Goal: Task Accomplishment & Management: Use online tool/utility

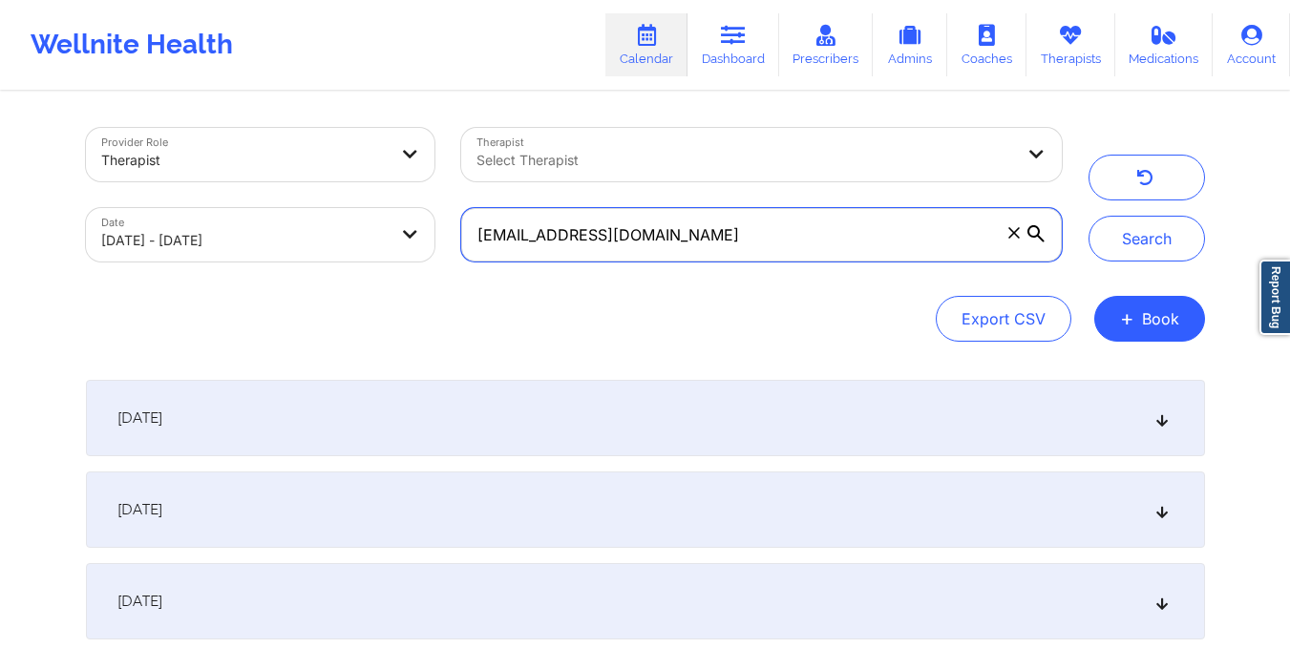
drag, startPoint x: 475, startPoint y: 240, endPoint x: 661, endPoint y: 266, distance: 188.1
click at [661, 266] on div "hollihair72@gmail.com" at bounding box center [761, 235] width 626 height 80
paste input "buistephens"
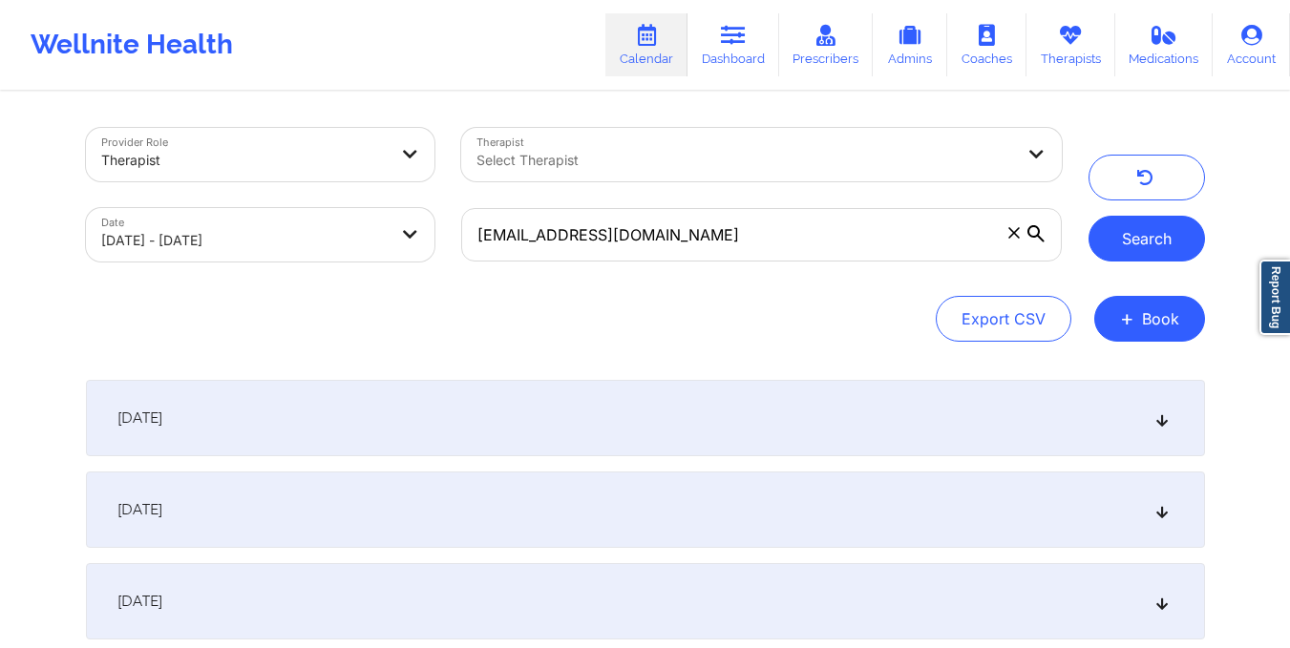
click at [1117, 239] on button "Search" at bounding box center [1147, 239] width 117 height 46
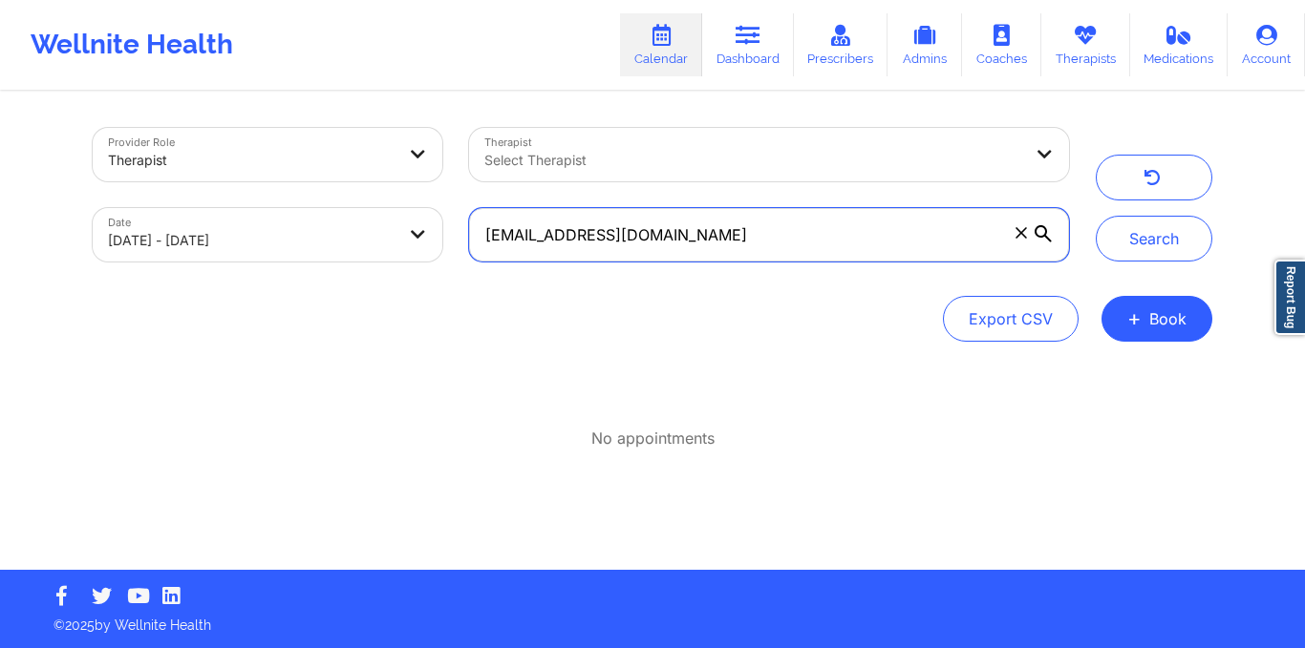
click at [689, 240] on input "[EMAIL_ADDRESS][DOMAIN_NAME]" at bounding box center [769, 234] width 600 height 53
type input "[EMAIL_ADDRESS][DOMAIN_NAME]"
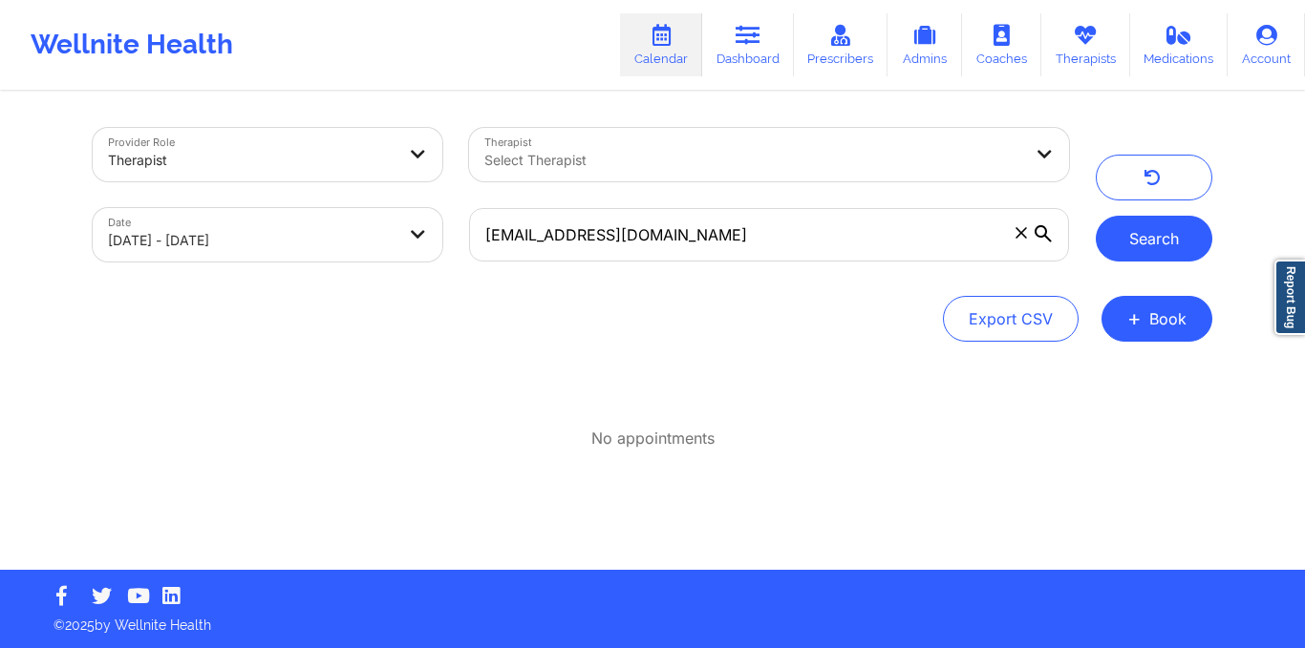
click at [1161, 245] on button "Search" at bounding box center [1153, 239] width 117 height 46
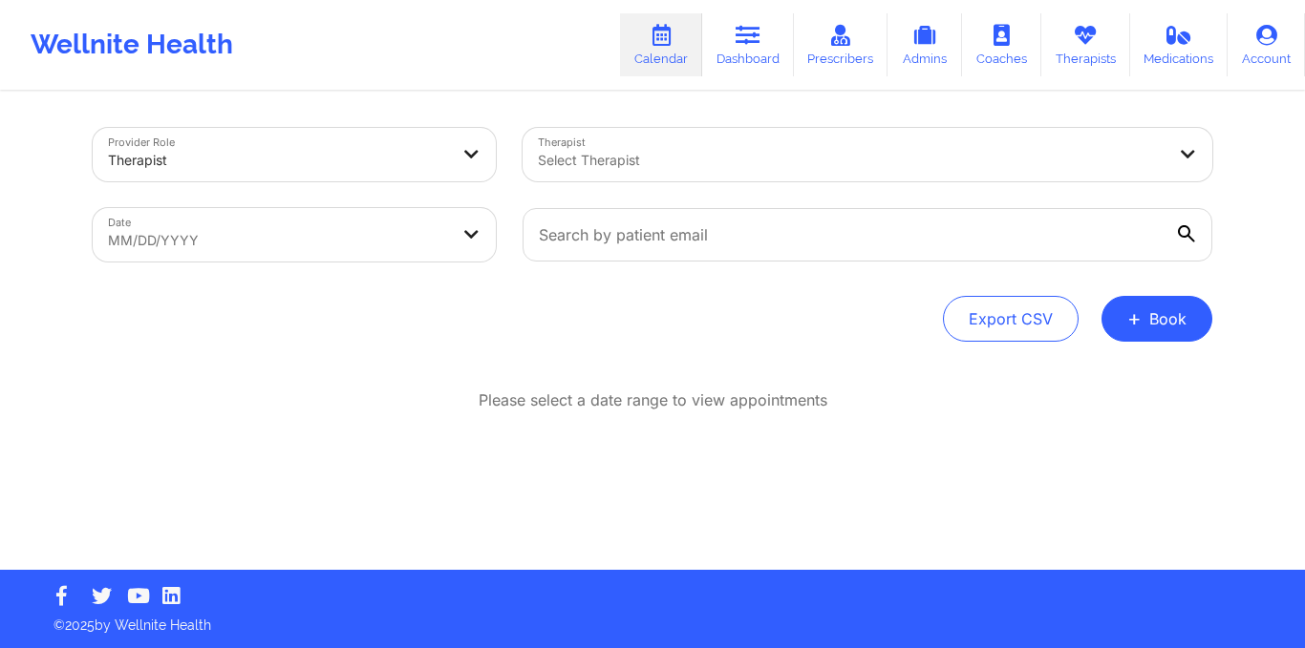
select select "2025-8"
select select "2025-9"
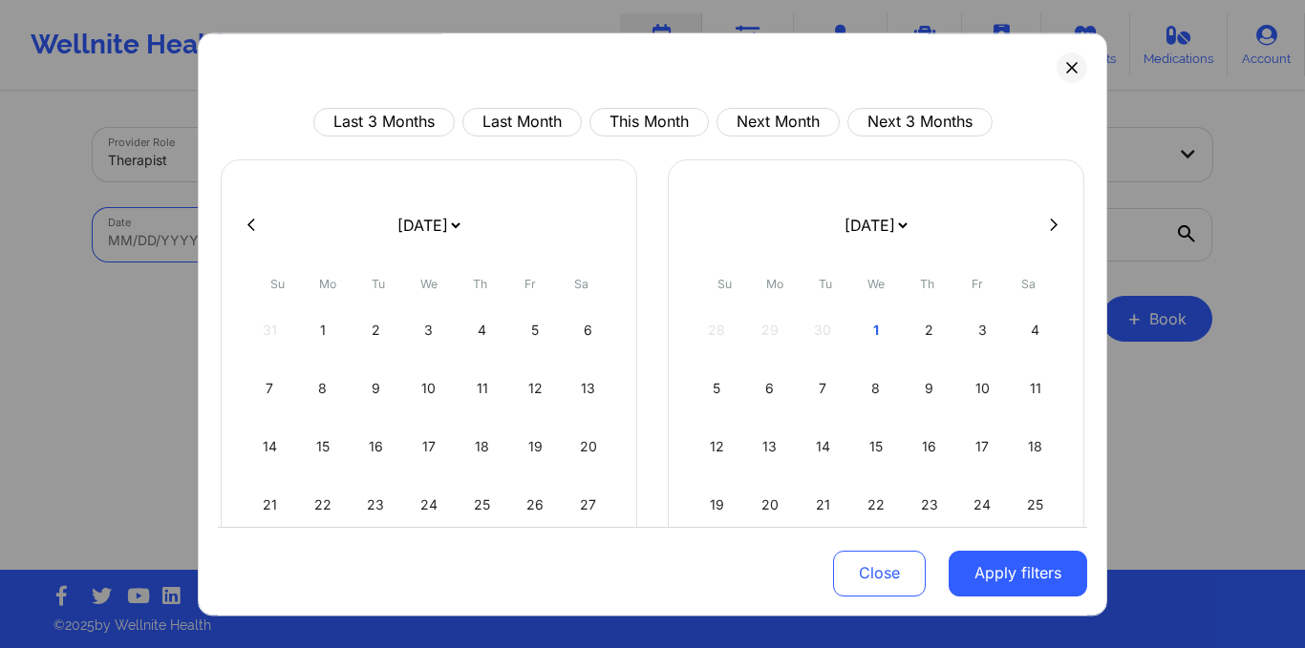
click at [459, 241] on body "Wellnite Health Calendar Dashboard Prescribers Admins Coaches Therapists Medica…" at bounding box center [652, 324] width 1305 height 648
click at [652, 125] on button "This Month" at bounding box center [648, 122] width 119 height 29
select select "2025-9"
select select "2025-10"
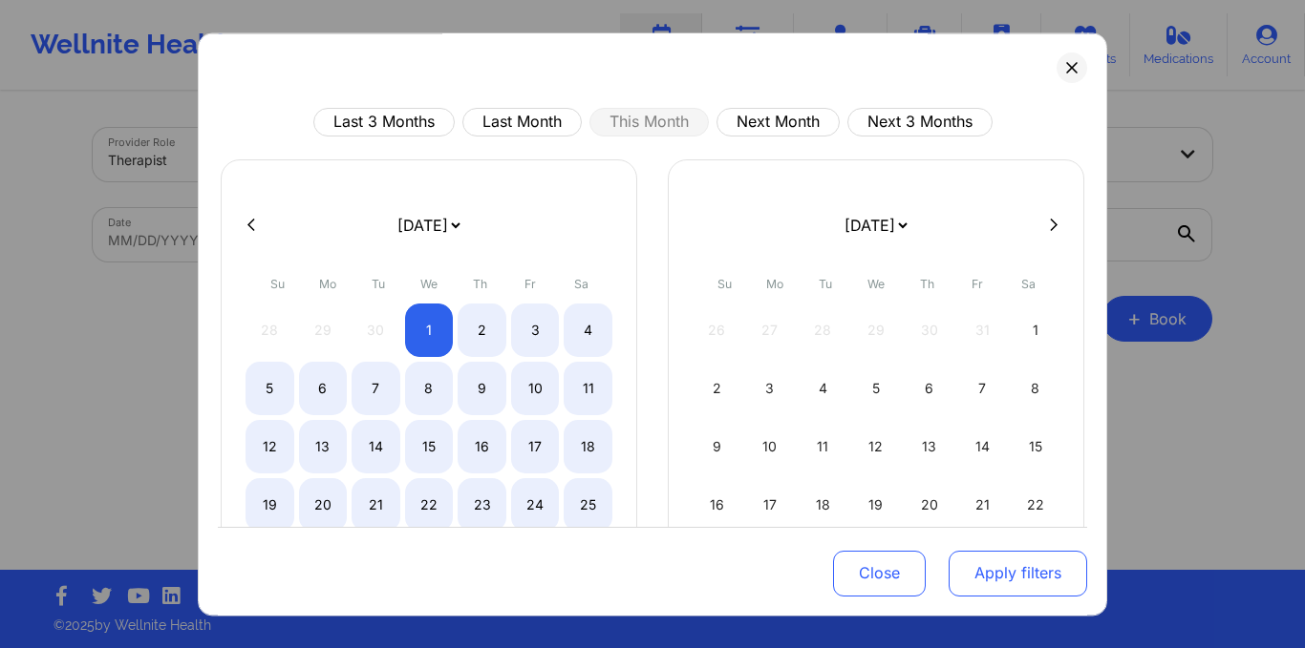
click at [1030, 567] on button "Apply filters" at bounding box center [1017, 573] width 138 height 46
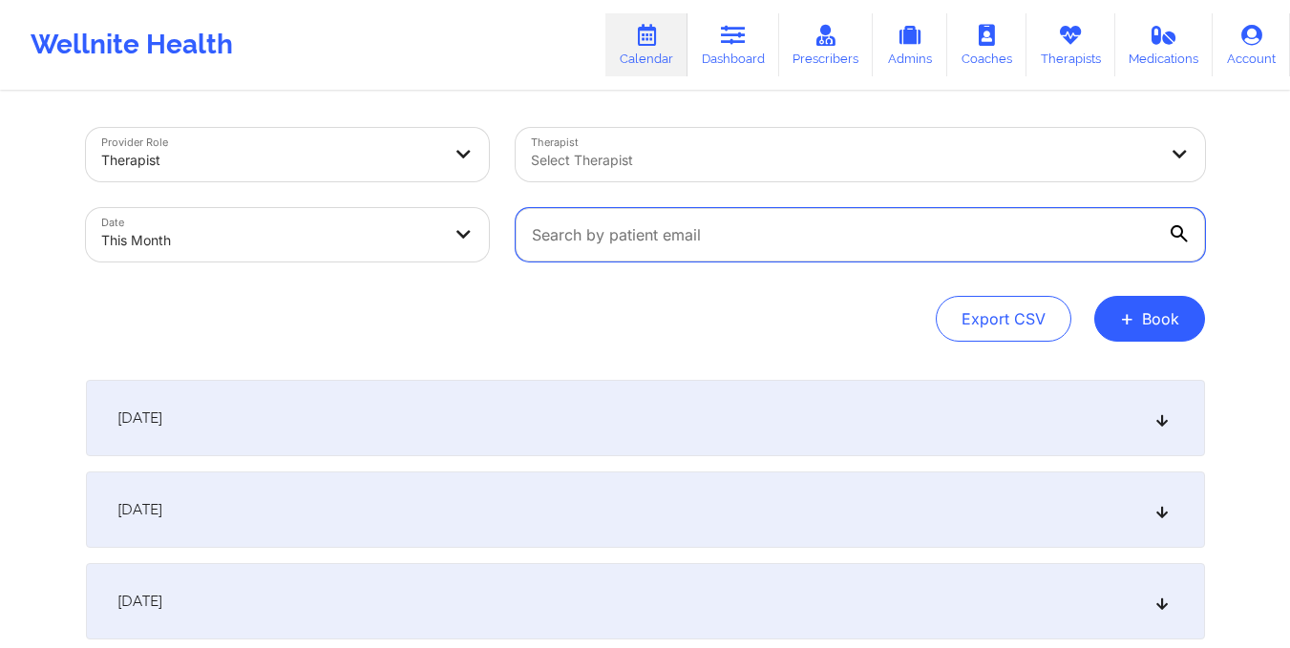
click at [590, 243] on input "text" at bounding box center [860, 234] width 689 height 53
paste input "[EMAIL_ADDRESS][DOMAIN_NAME]"
type input "[EMAIL_ADDRESS][DOMAIN_NAME]"
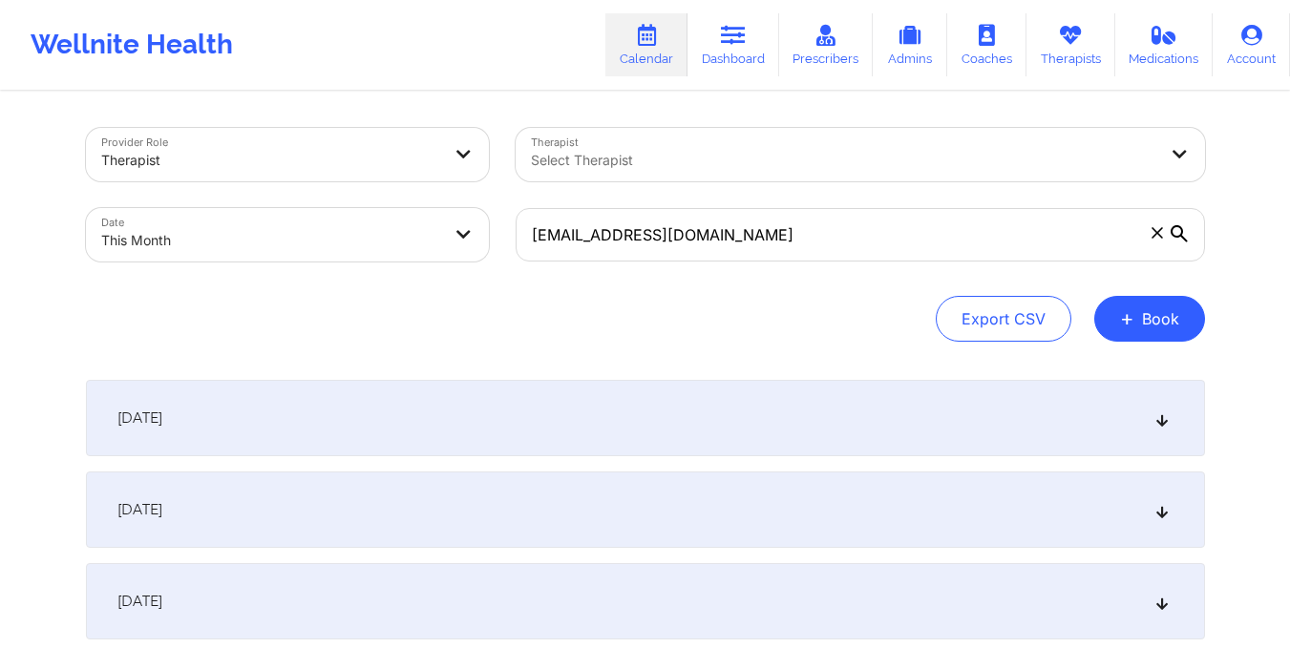
click at [1183, 236] on icon at bounding box center [1179, 233] width 17 height 17
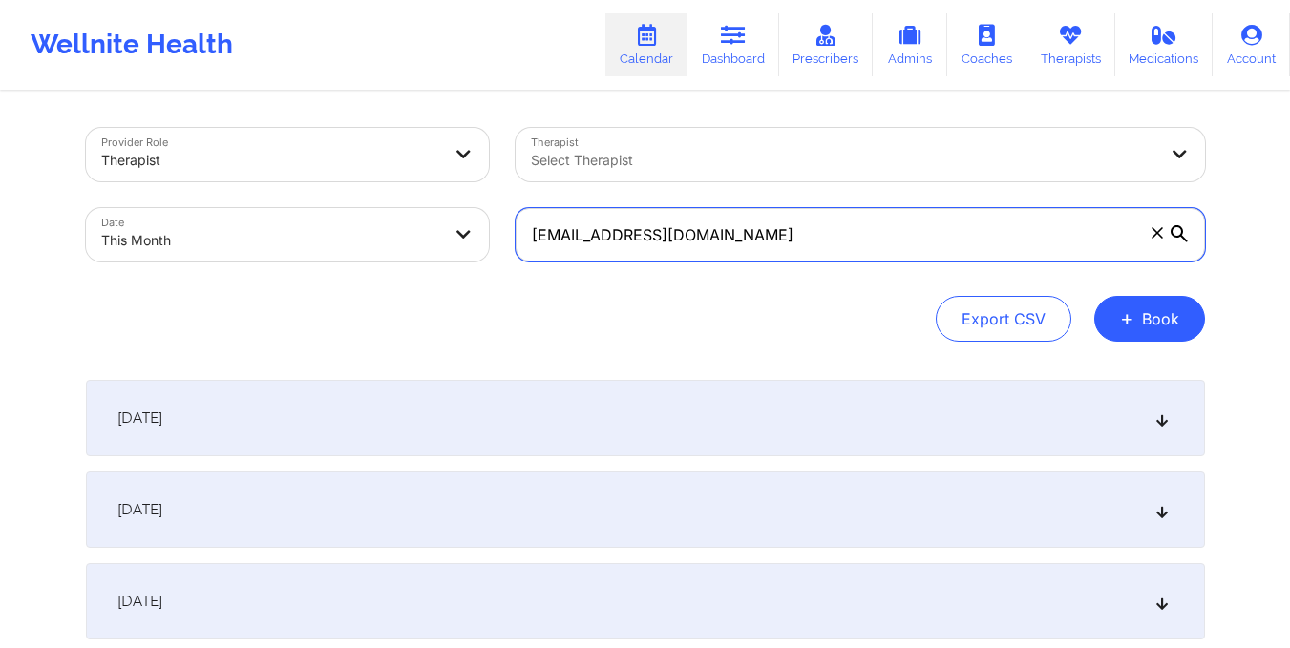
click at [1183, 236] on input "[EMAIL_ADDRESS][DOMAIN_NAME]" at bounding box center [860, 234] width 689 height 53
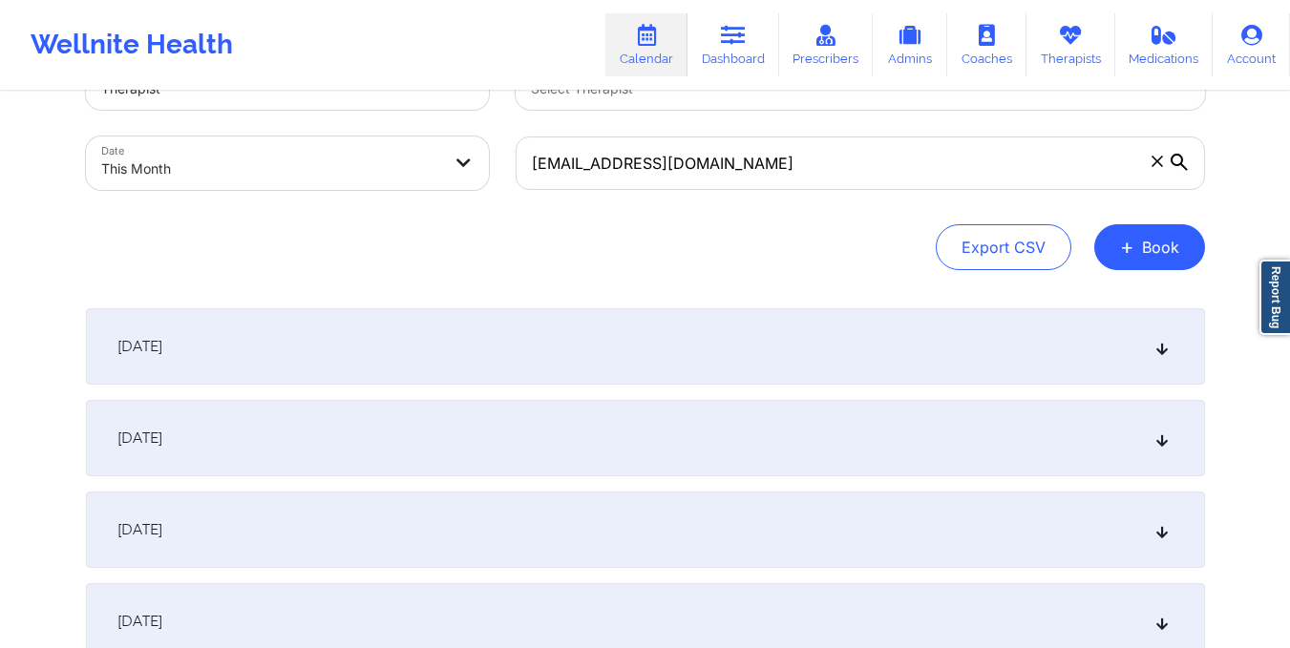
click at [162, 438] on span "[DATE]" at bounding box center [139, 438] width 45 height 19
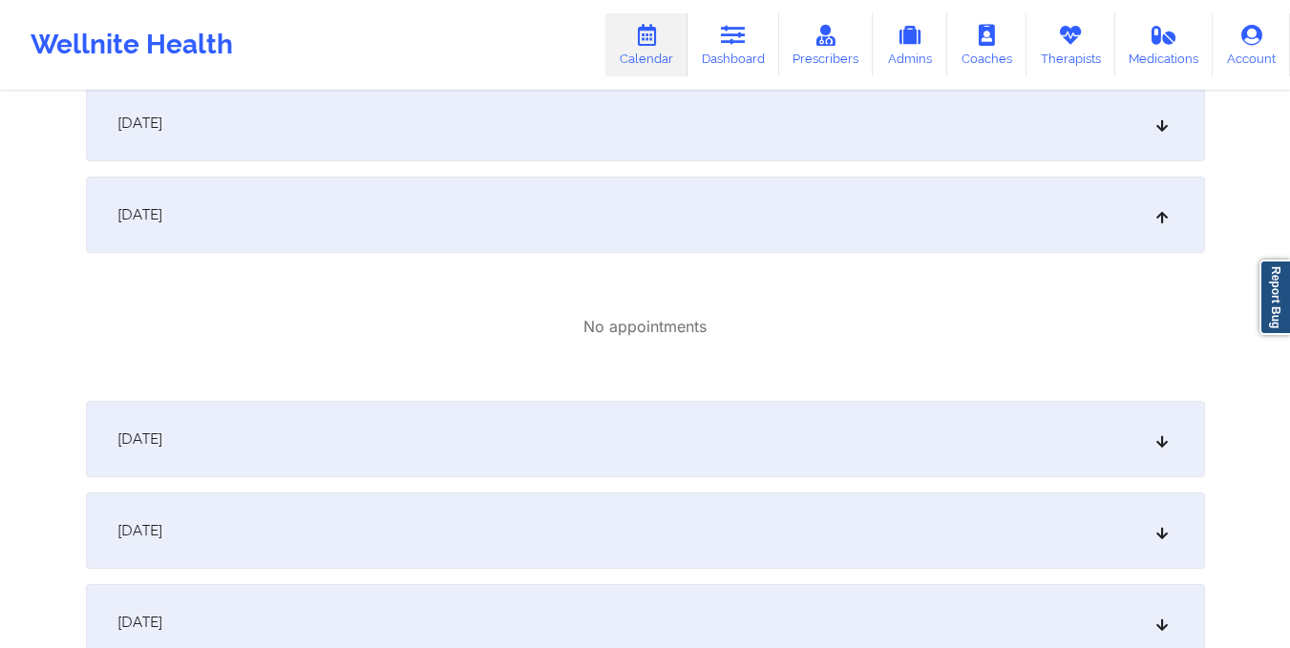
scroll to position [296, 0]
click at [725, 32] on icon at bounding box center [733, 35] width 25 height 21
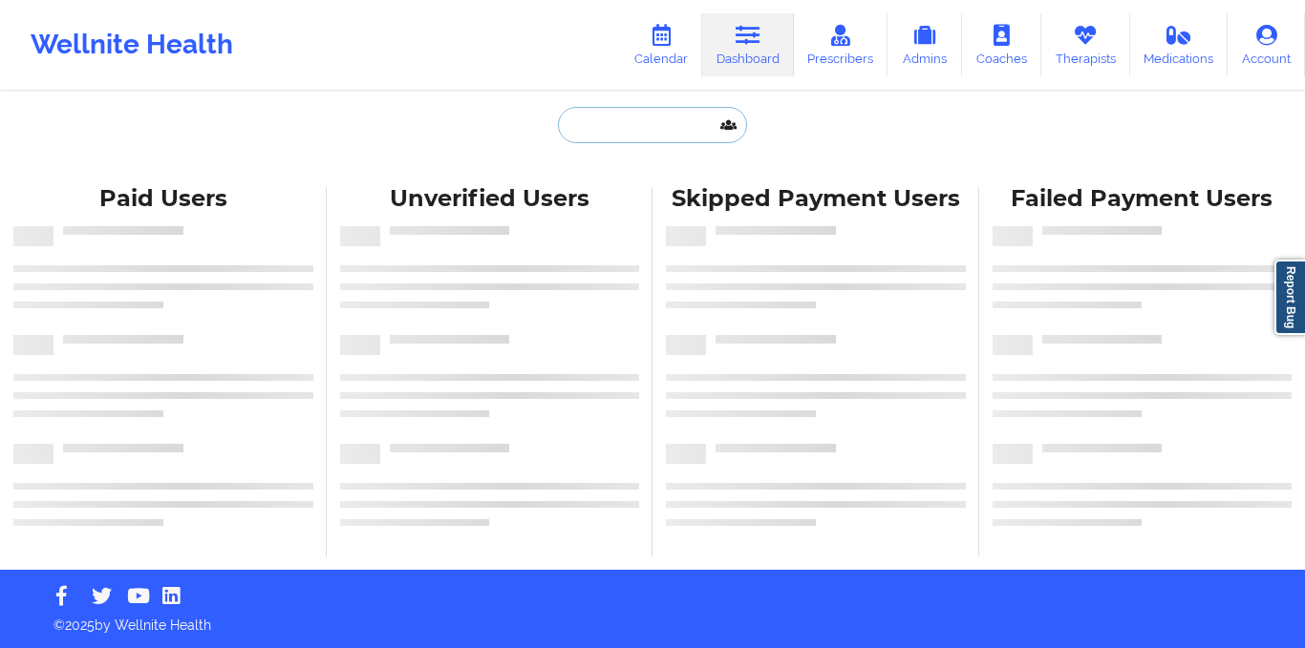
click at [605, 120] on input "text" at bounding box center [652, 125] width 189 height 36
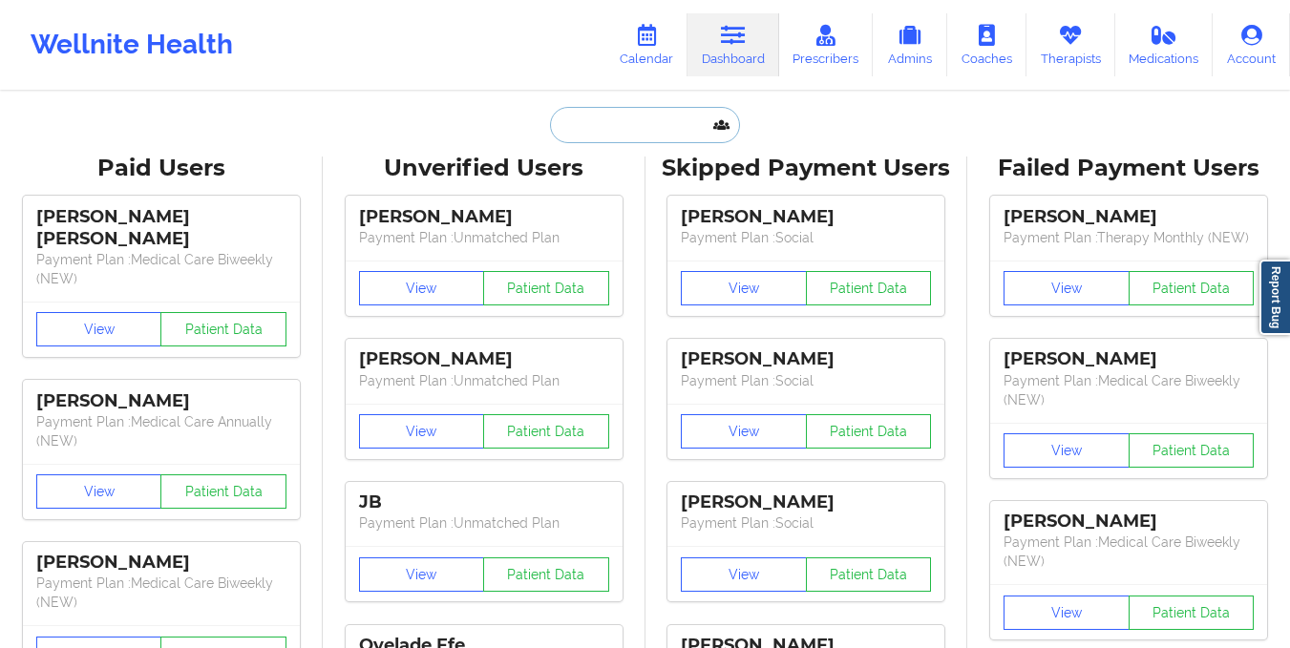
paste input "[EMAIL_ADDRESS][DOMAIN_NAME]"
type input "[EMAIL_ADDRESS][DOMAIN_NAME]"
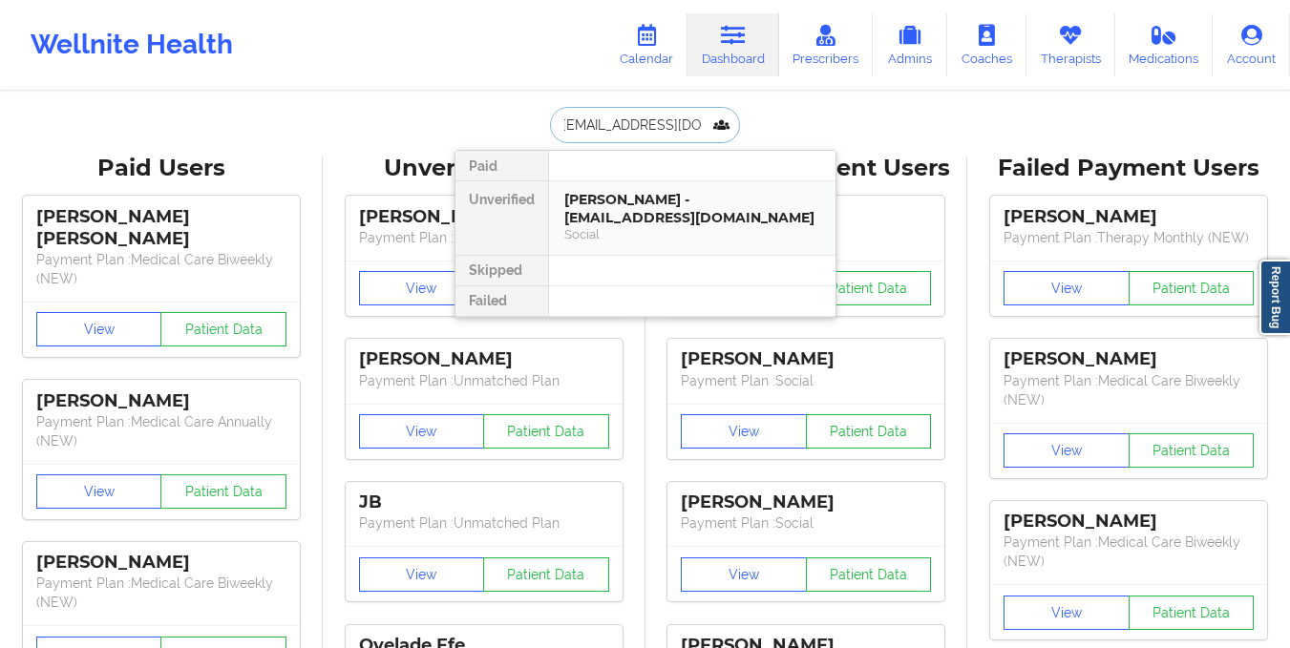
click at [622, 216] on div "Julie Stephens - buistephens@gmail.com" at bounding box center [692, 208] width 256 height 35
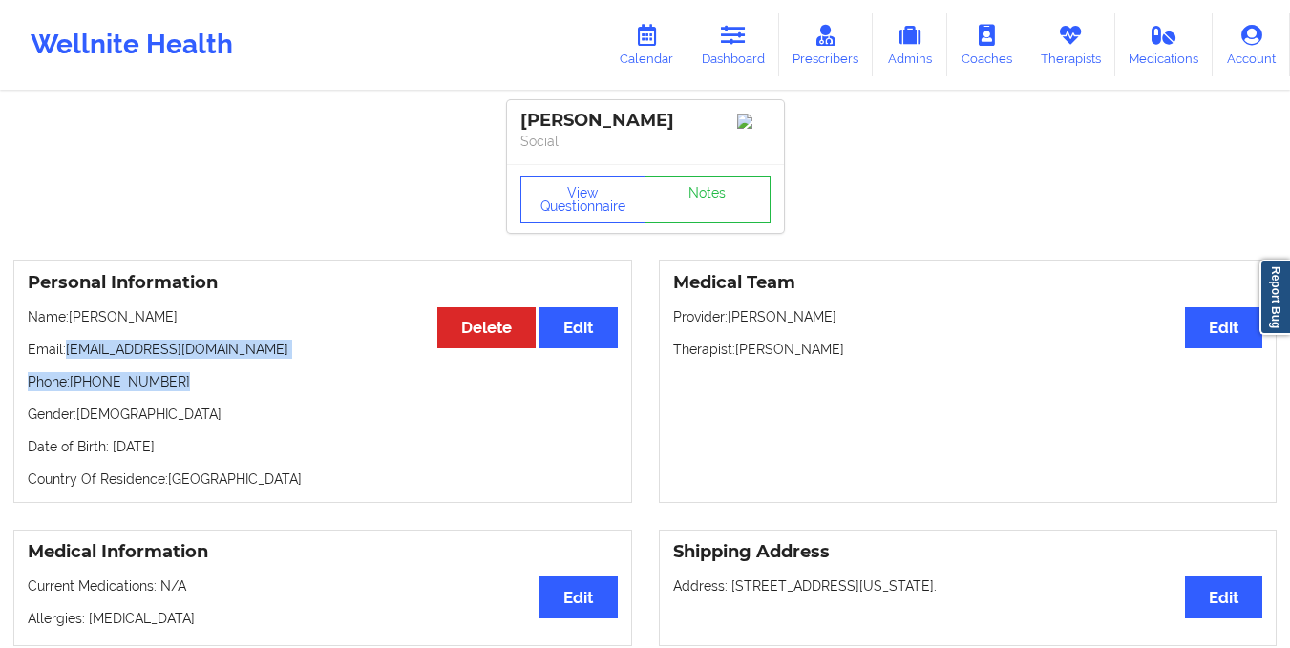
drag, startPoint x: 72, startPoint y: 359, endPoint x: 215, endPoint y: 375, distance: 144.2
click at [215, 375] on div "Personal Information Edit Delete Name: Julie Stephens Email: buistephens@gmail.…" at bounding box center [322, 382] width 619 height 244
click at [70, 356] on p "Email: buistephens@gmail.com" at bounding box center [323, 349] width 590 height 19
drag, startPoint x: 70, startPoint y: 356, endPoint x: 219, endPoint y: 363, distance: 149.1
click at [219, 359] on p "Email: buistephens@gmail.com" at bounding box center [323, 349] width 590 height 19
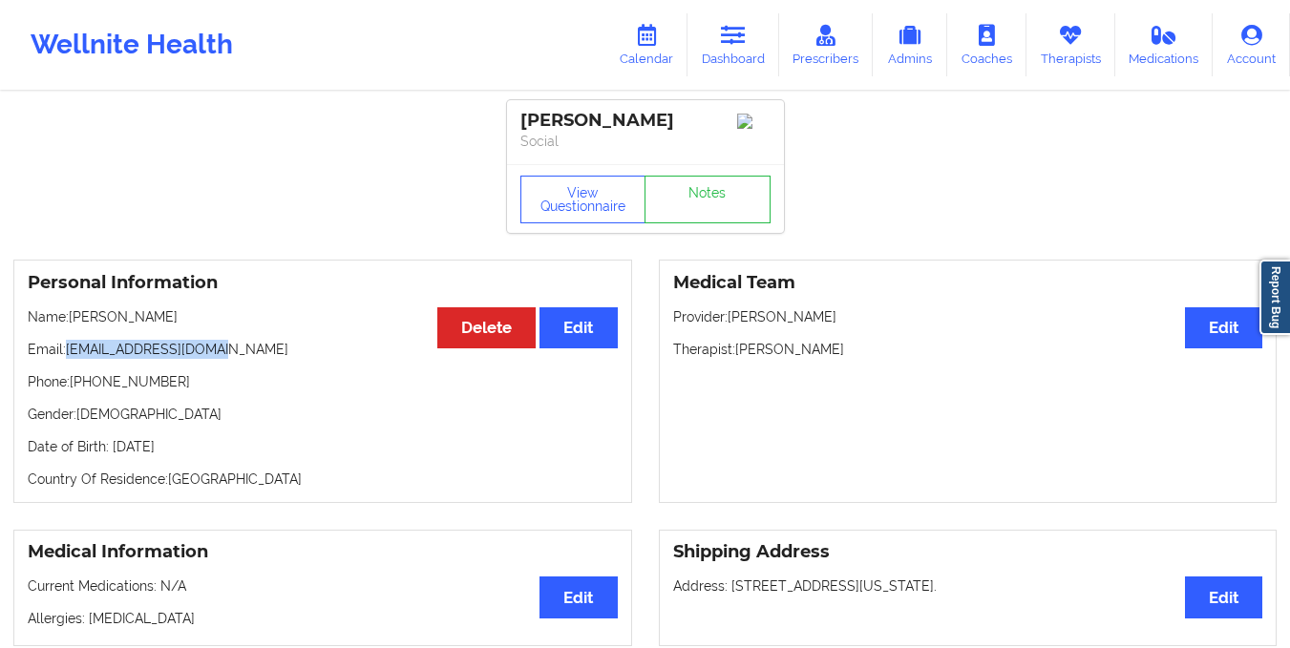
copy p "[EMAIL_ADDRESS][DOMAIN_NAME]"
click at [702, 211] on link "Notes" at bounding box center [708, 200] width 126 height 48
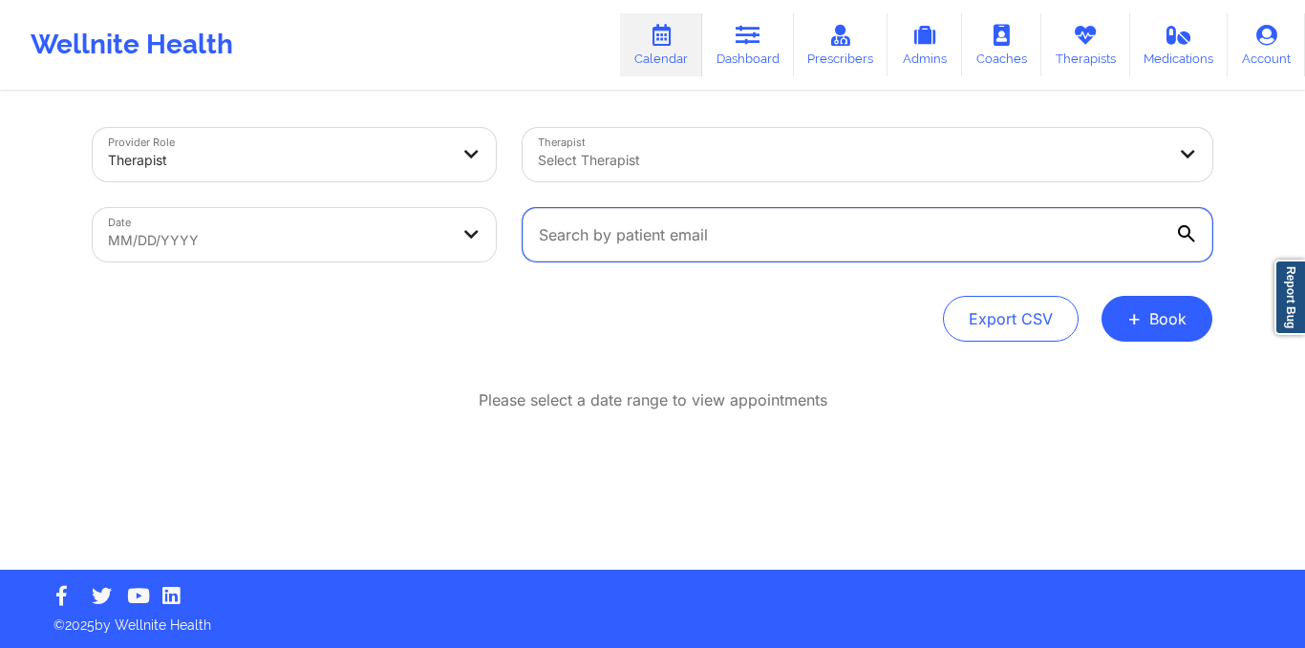
click at [733, 235] on input "text" at bounding box center [866, 234] width 689 height 53
paste input "[EMAIL_ADDRESS][DOMAIN_NAME]"
type input "[EMAIL_ADDRESS][DOMAIN_NAME]"
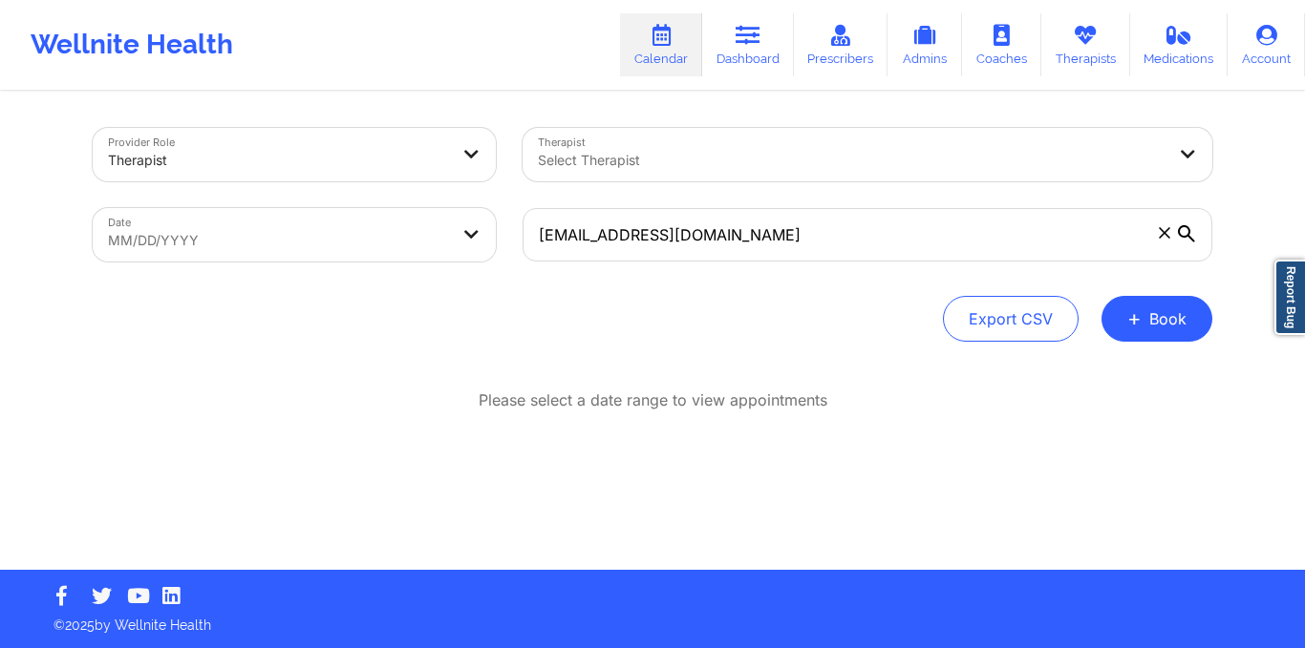
select select "2025-8"
select select "2025-9"
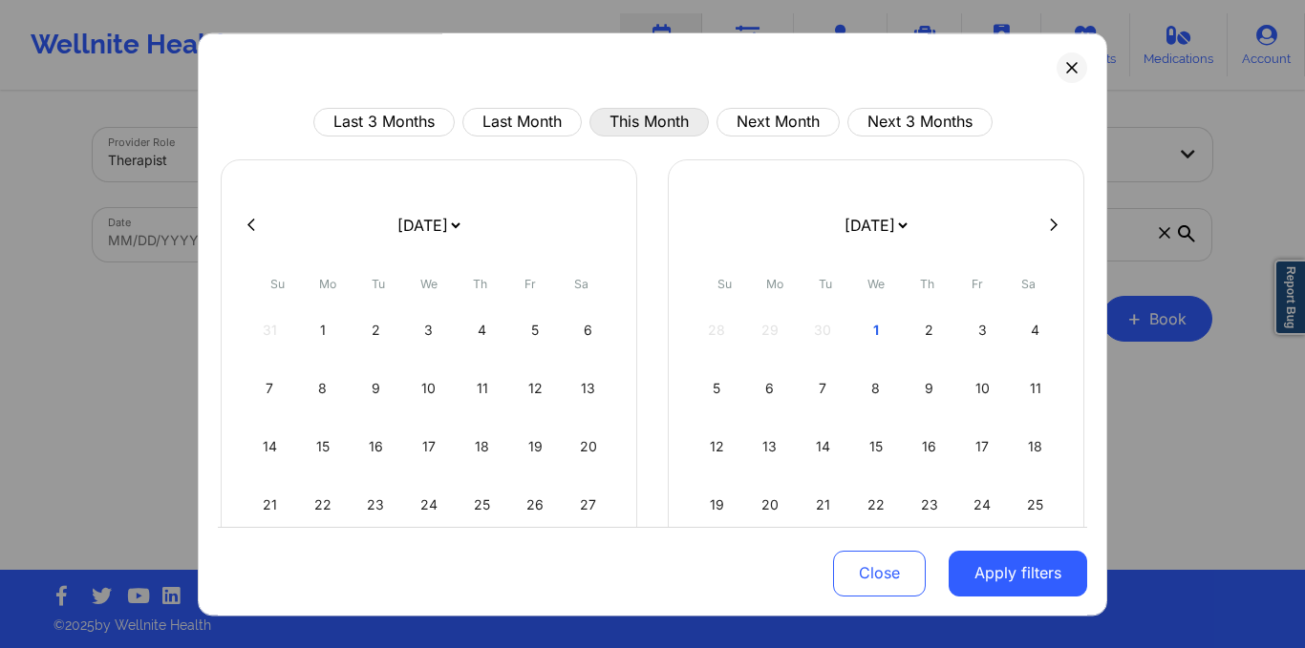
click at [641, 117] on button "This Month" at bounding box center [648, 122] width 119 height 29
select select "2025-9"
select select "2025-10"
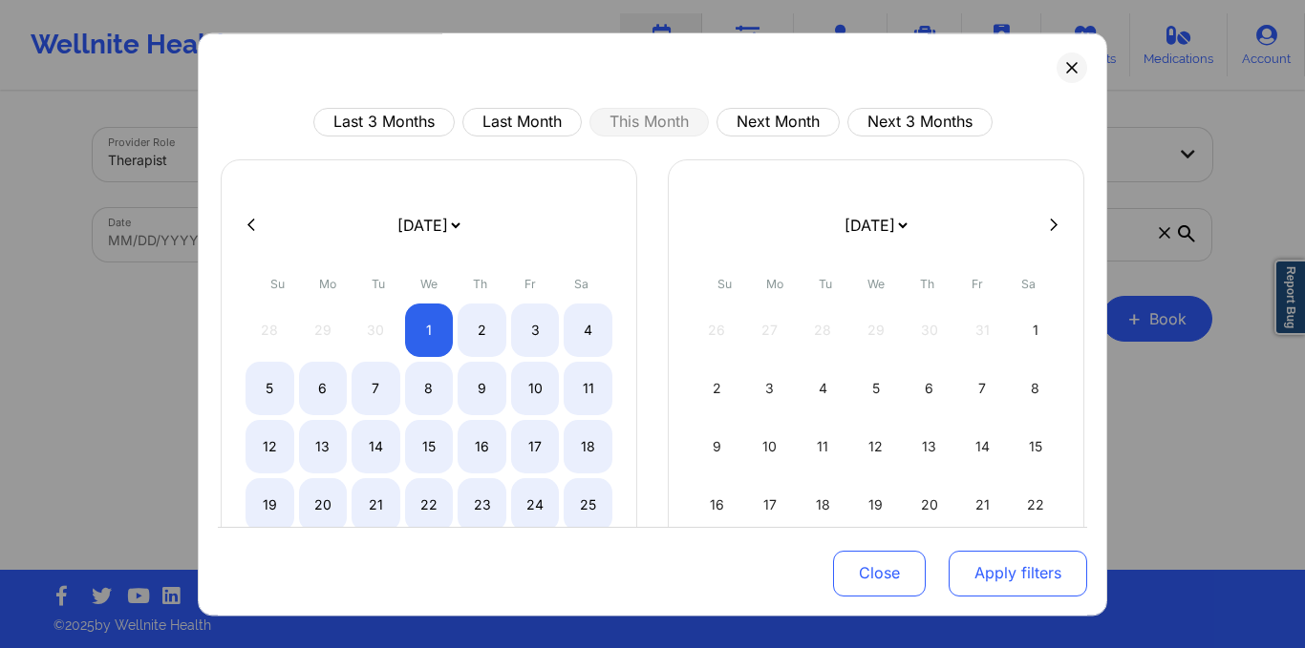
click at [973, 583] on button "Apply filters" at bounding box center [1017, 573] width 138 height 46
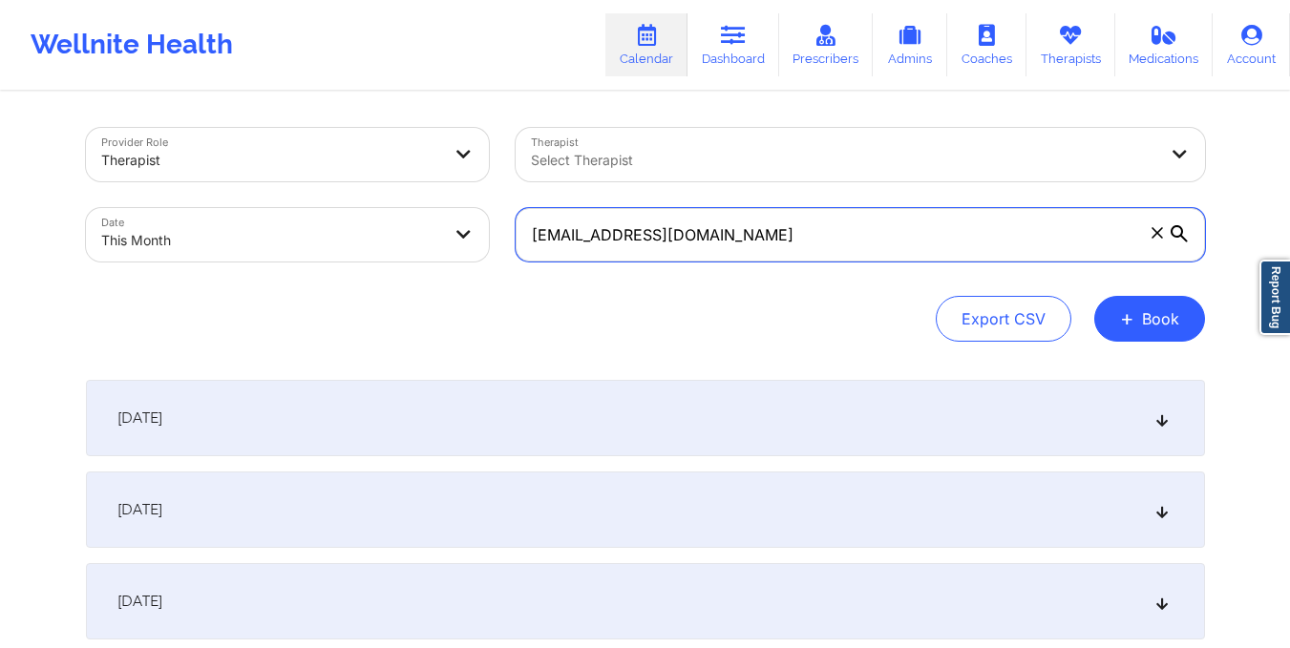
click at [718, 255] on input "[EMAIL_ADDRESS][DOMAIN_NAME]" at bounding box center [860, 234] width 689 height 53
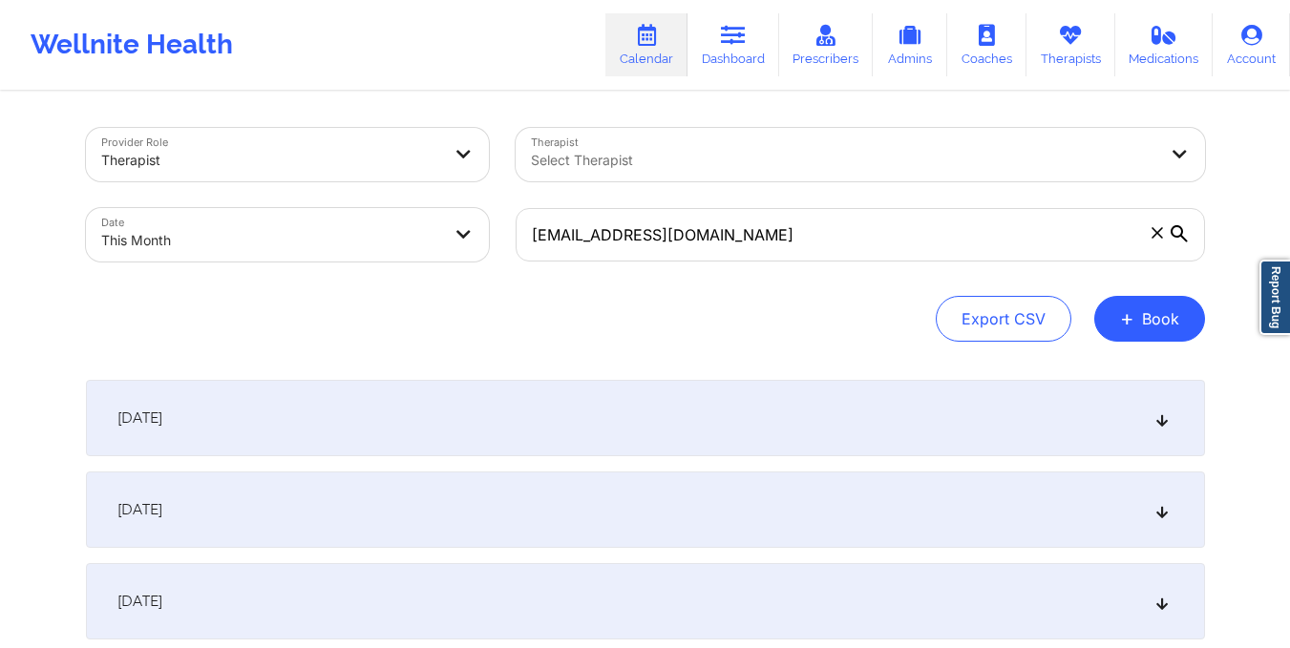
click at [534, 512] on div "[DATE]" at bounding box center [645, 510] width 1119 height 76
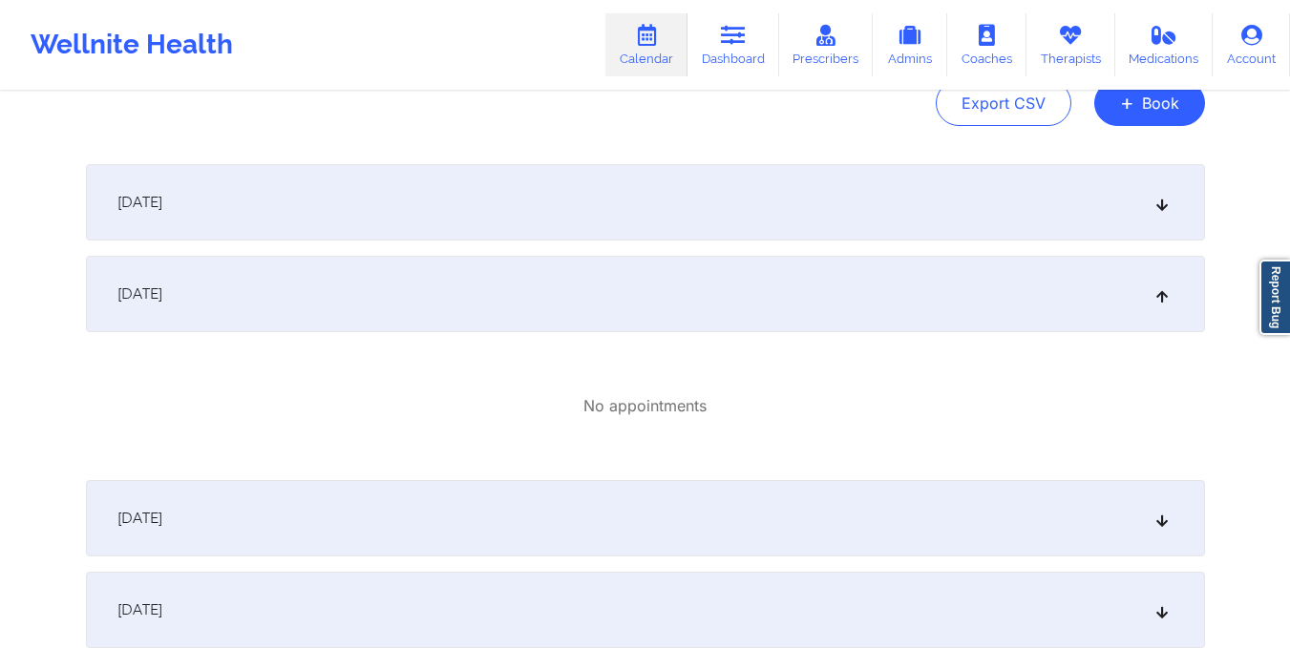
scroll to position [217, 0]
click at [608, 200] on div "[DATE]" at bounding box center [645, 201] width 1119 height 76
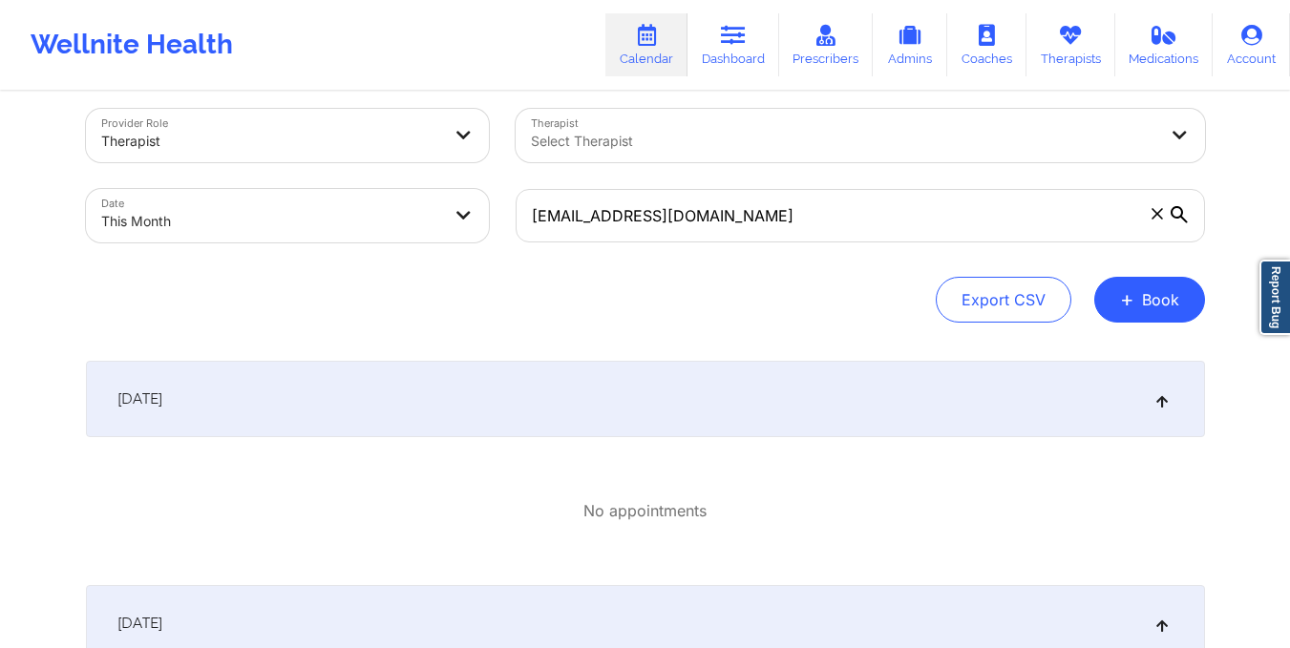
scroll to position [0, 0]
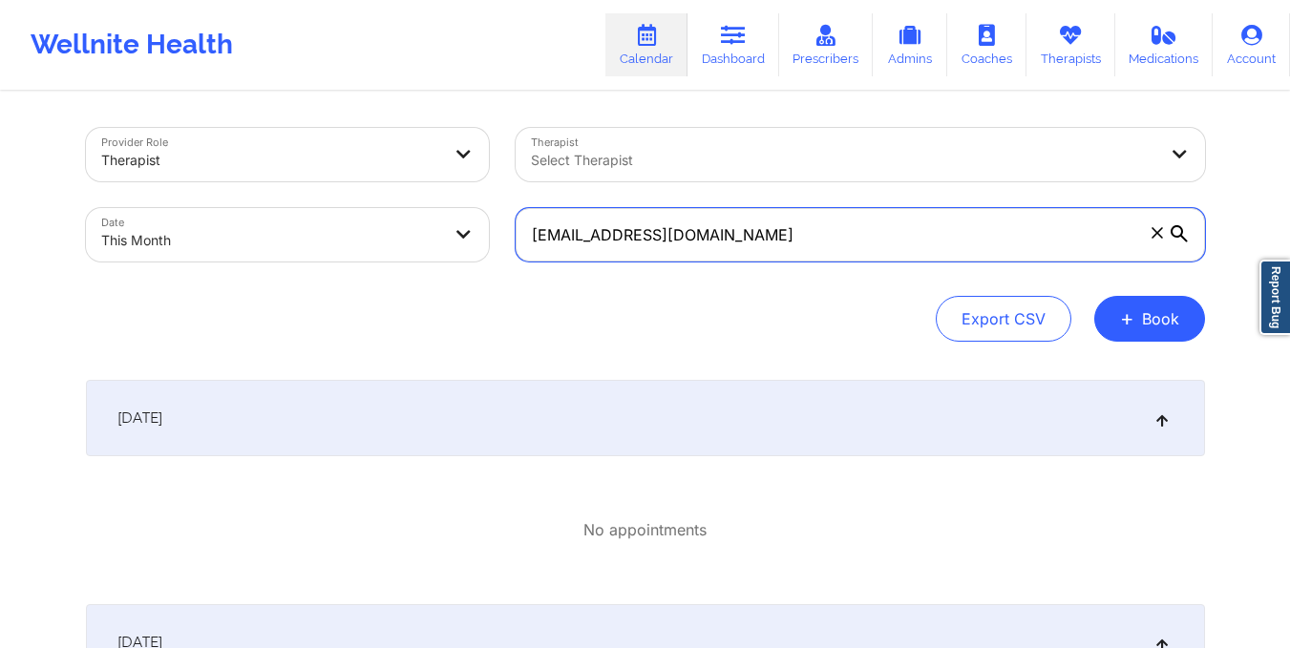
drag, startPoint x: 530, startPoint y: 239, endPoint x: 706, endPoint y: 252, distance: 176.2
click at [706, 252] on input "[EMAIL_ADDRESS][DOMAIN_NAME]" at bounding box center [860, 234] width 689 height 53
paste input "[EMAIL_ADDRESS][DOMAIN_NAME]"
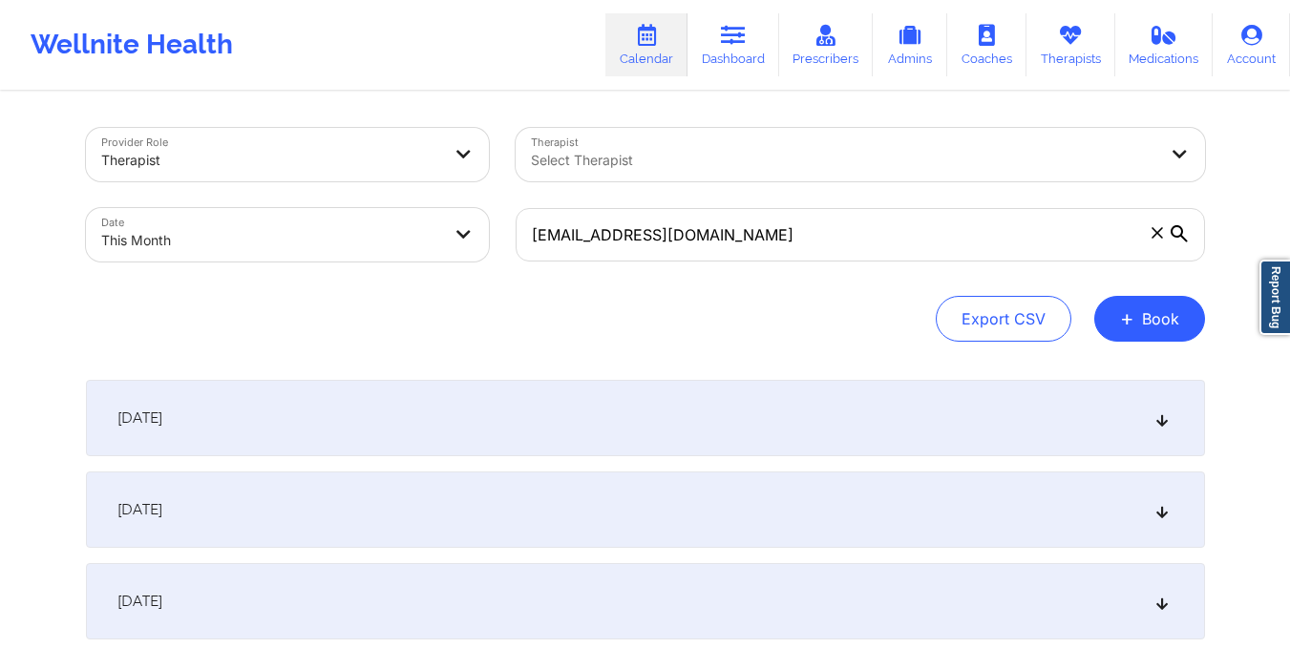
click at [1178, 235] on icon at bounding box center [1179, 233] width 17 height 17
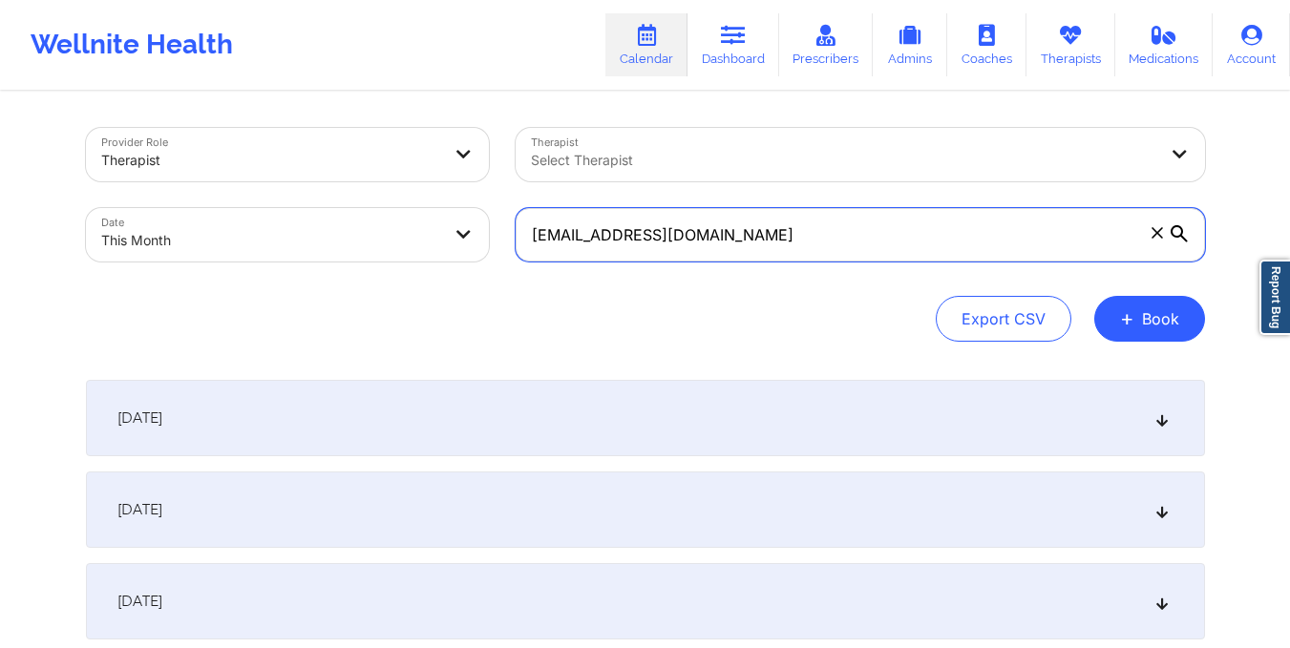
click at [1178, 235] on input "[EMAIL_ADDRESS][DOMAIN_NAME]" at bounding box center [860, 234] width 689 height 53
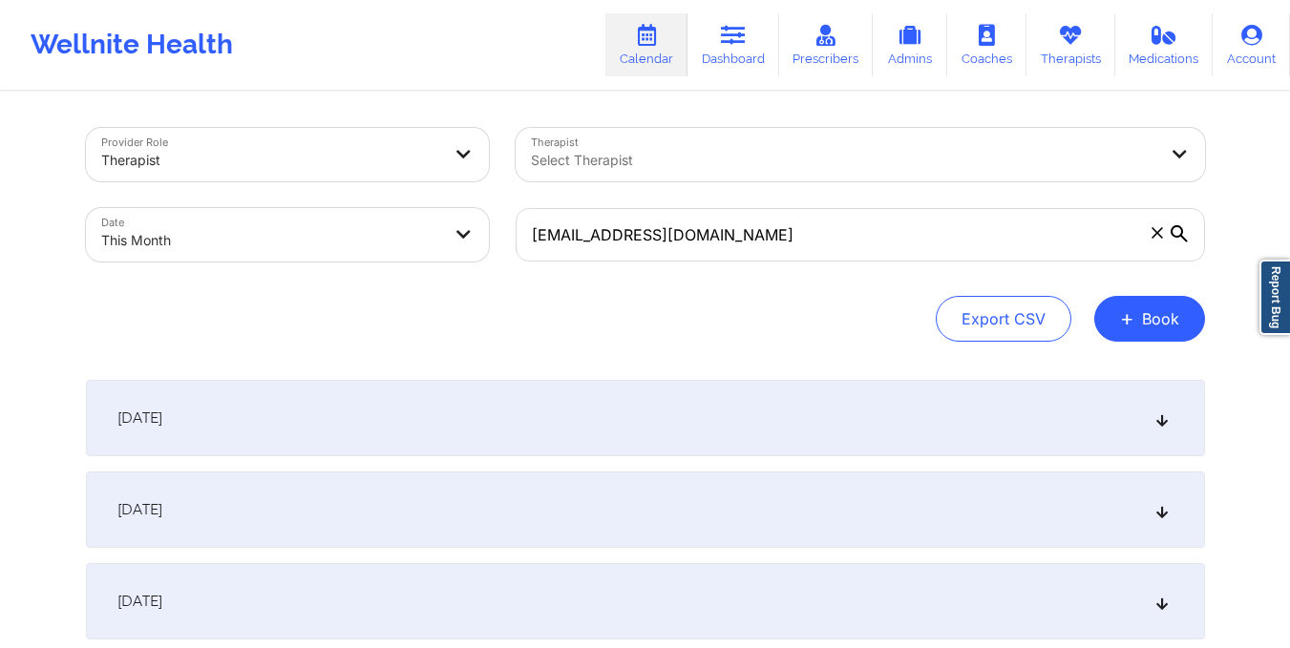
click at [218, 433] on div "[DATE]" at bounding box center [645, 418] width 1119 height 76
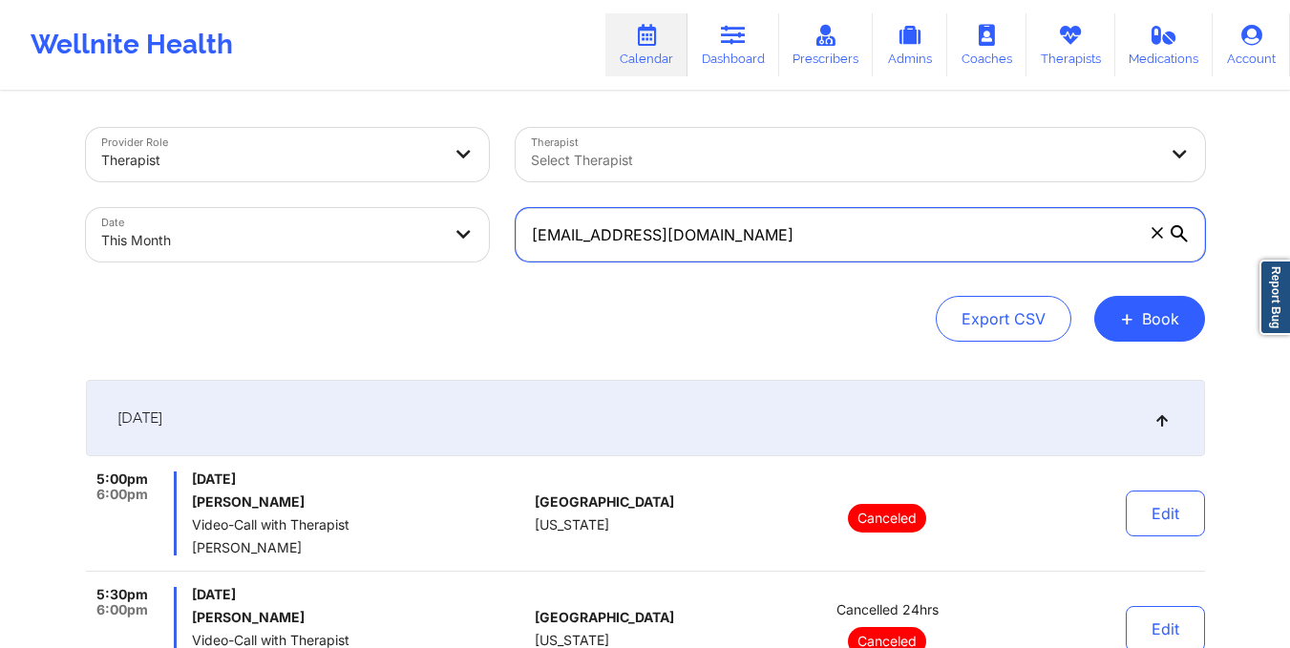
drag, startPoint x: 528, startPoint y: 239, endPoint x: 711, endPoint y: 242, distance: 182.4
click at [711, 242] on input "[EMAIL_ADDRESS][DOMAIN_NAME]" at bounding box center [860, 234] width 689 height 53
paste input "lcampos2805"
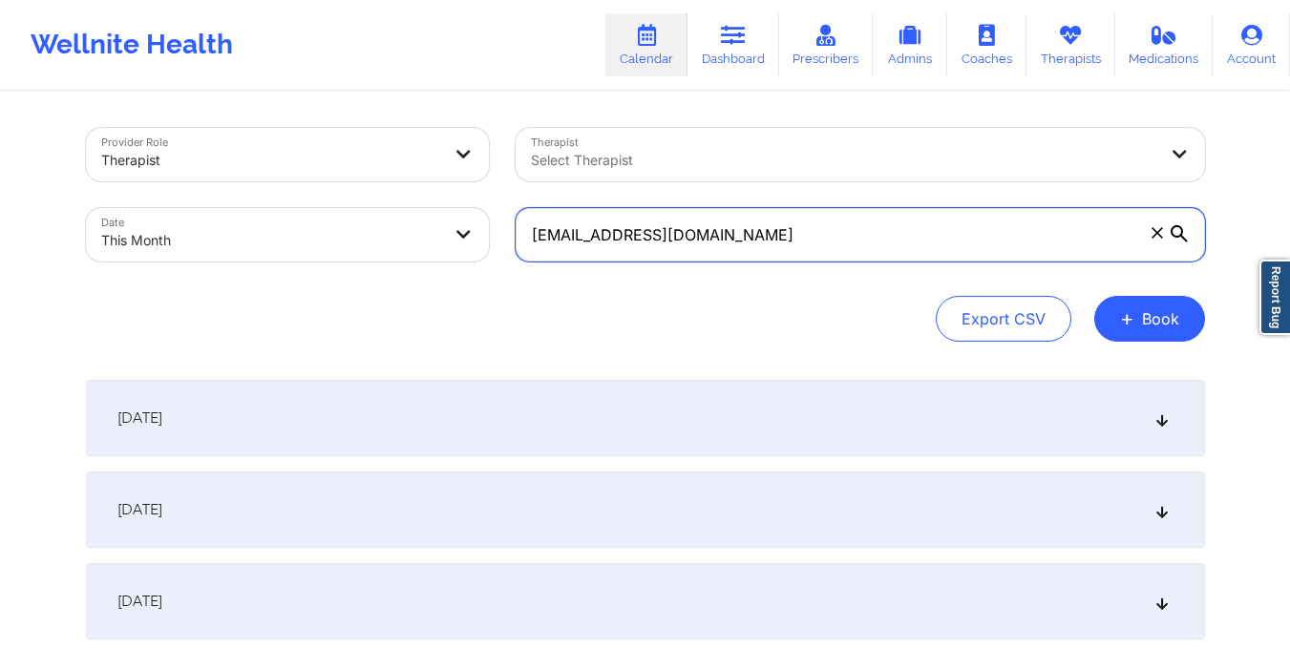
scroll to position [71, 0]
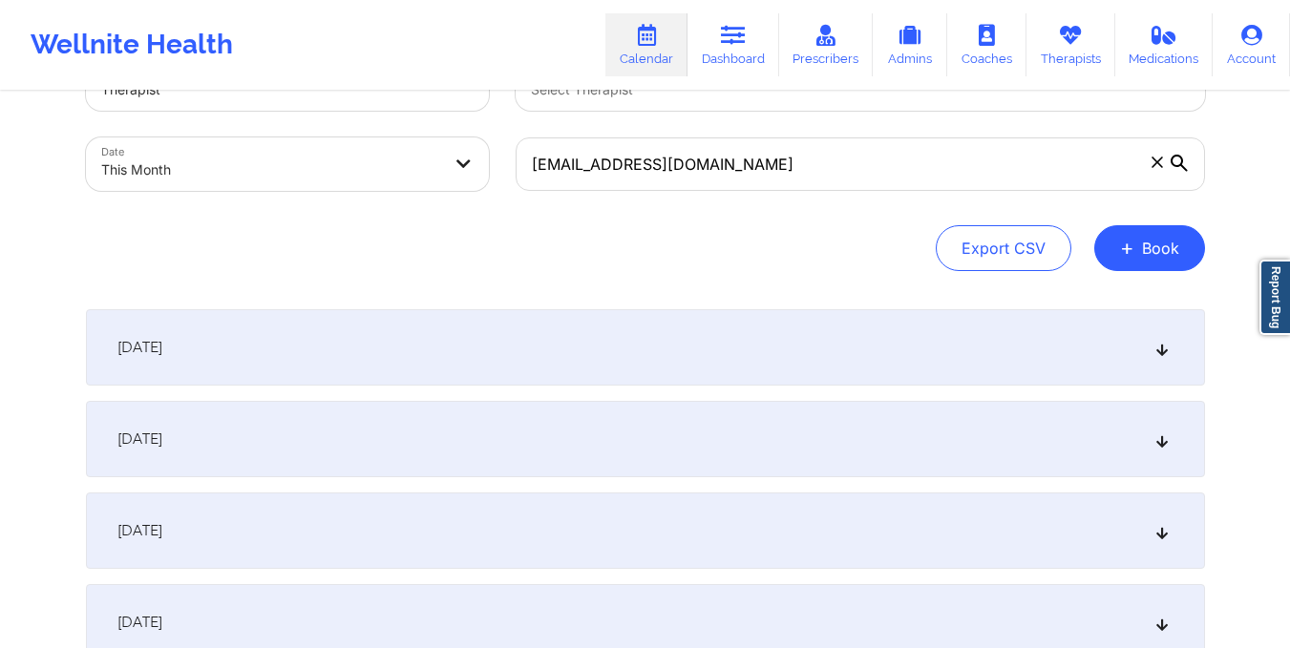
click at [822, 374] on div "[DATE]" at bounding box center [645, 347] width 1119 height 76
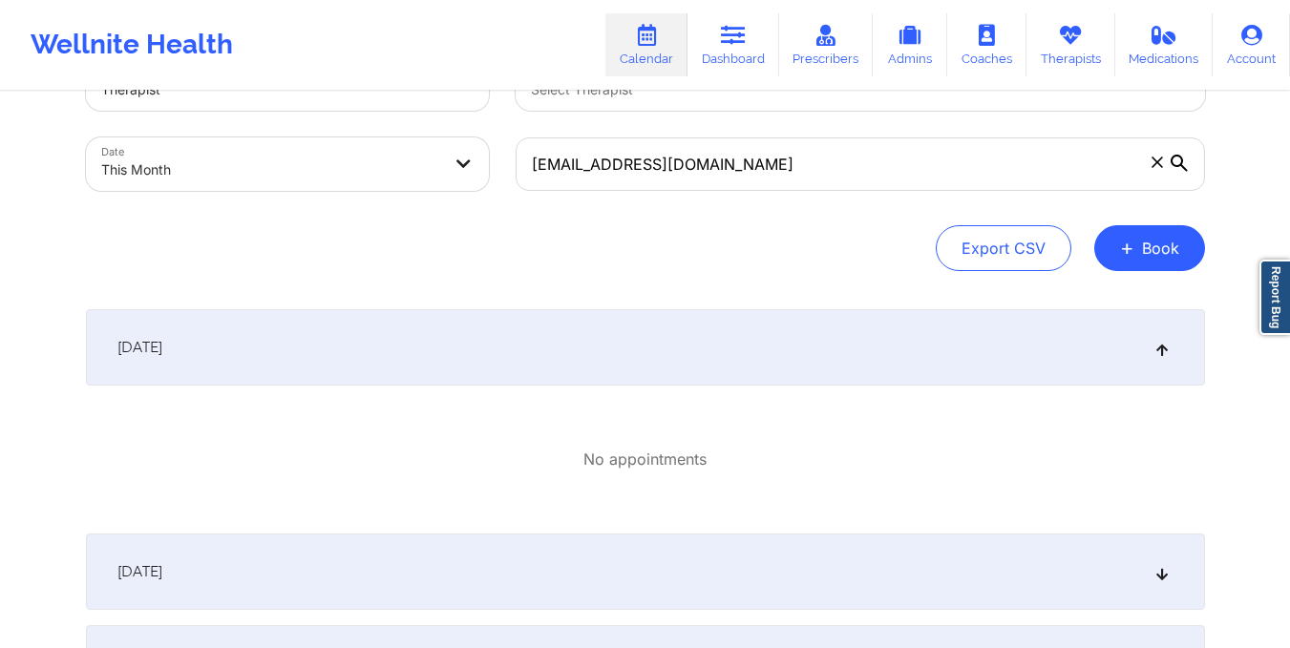
click at [822, 374] on div "[DATE]" at bounding box center [645, 347] width 1119 height 76
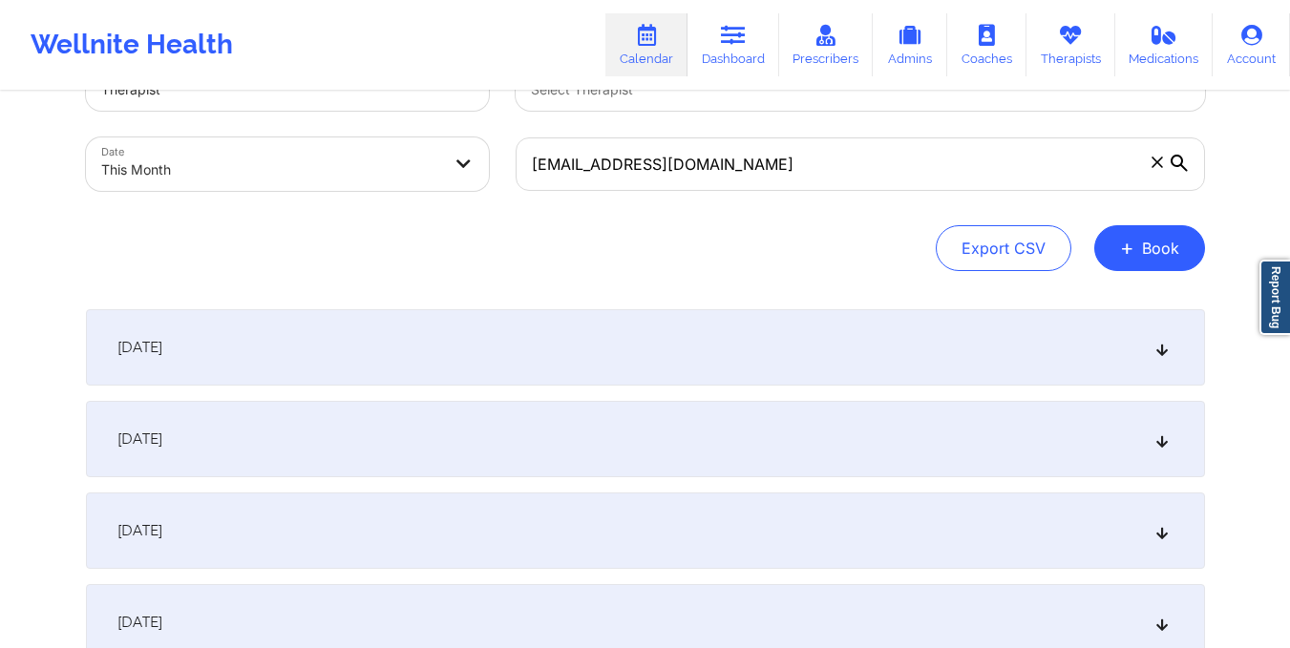
click at [737, 438] on div "[DATE]" at bounding box center [645, 439] width 1119 height 76
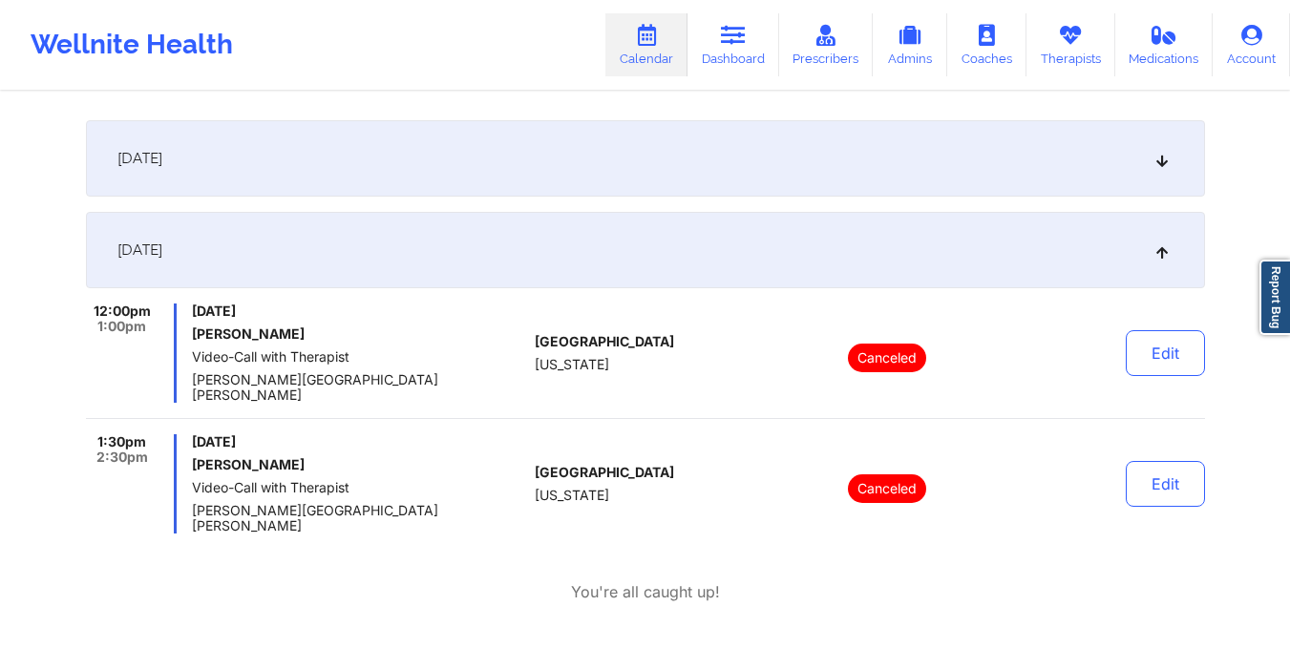
scroll to position [0, 0]
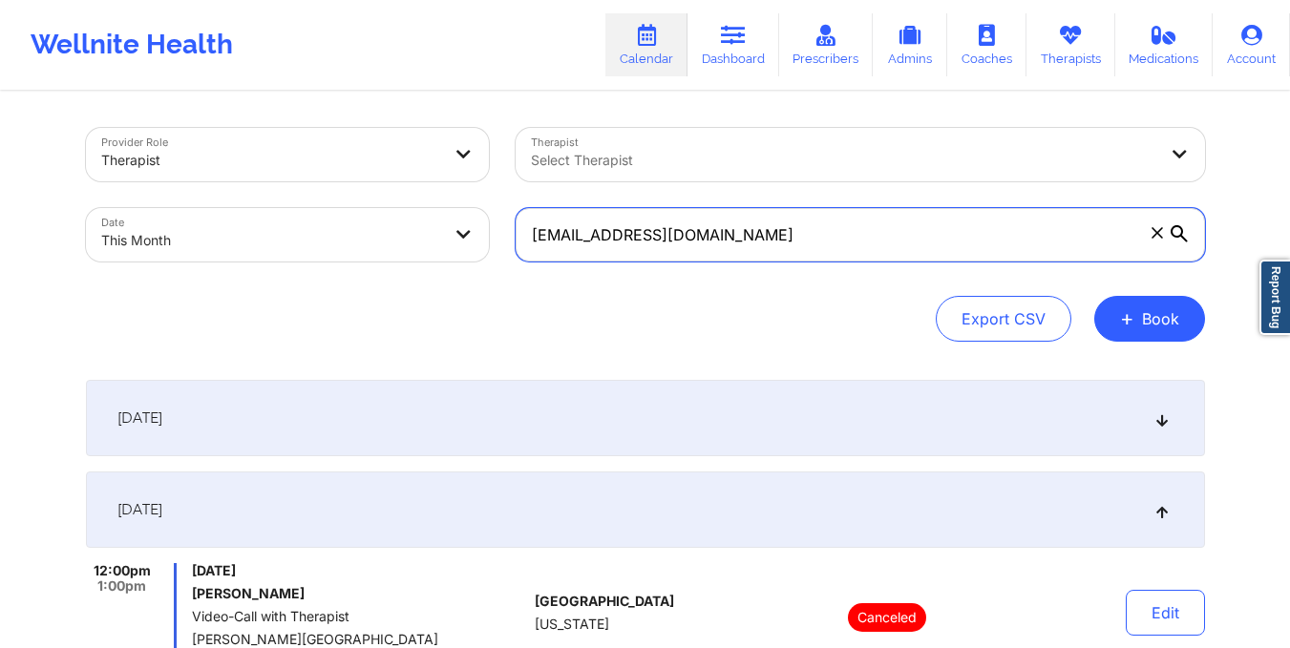
drag, startPoint x: 532, startPoint y: 235, endPoint x: 743, endPoint y: 241, distance: 211.1
click at [743, 241] on input "[EMAIL_ADDRESS][DOMAIN_NAME]" at bounding box center [860, 234] width 689 height 53
paste input "matiasrodriguez01@hot"
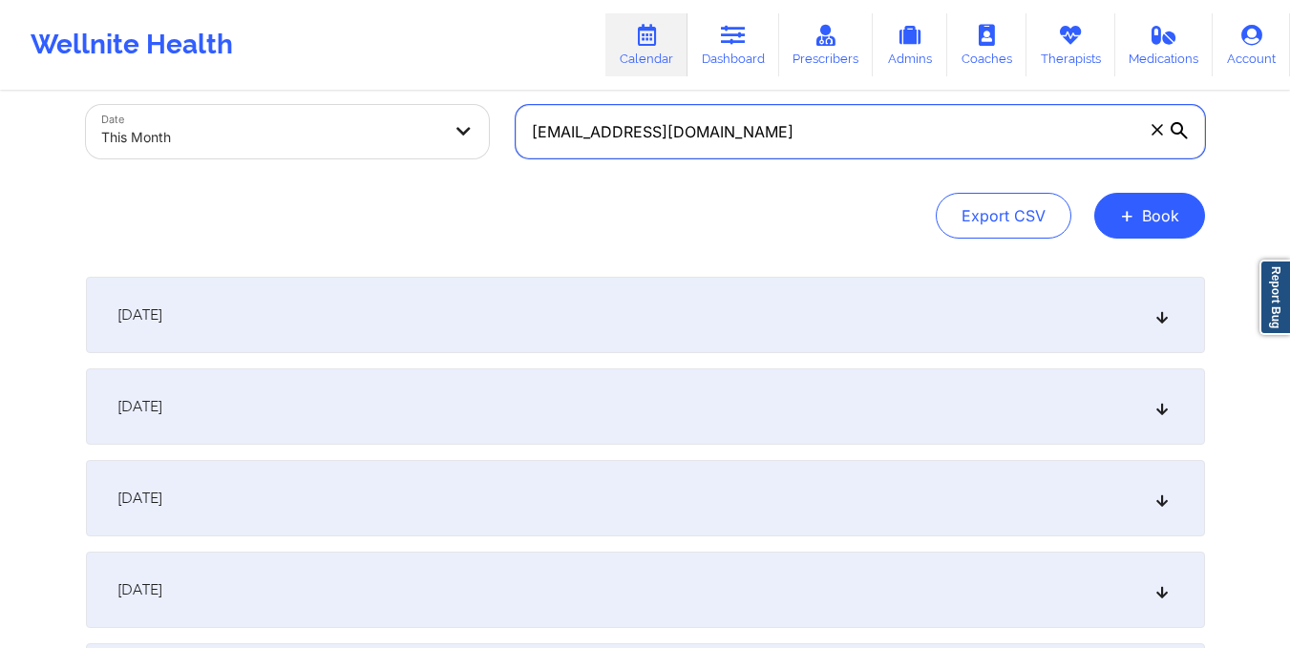
scroll to position [103, 0]
type input "[EMAIL_ADDRESS][DOMAIN_NAME]"
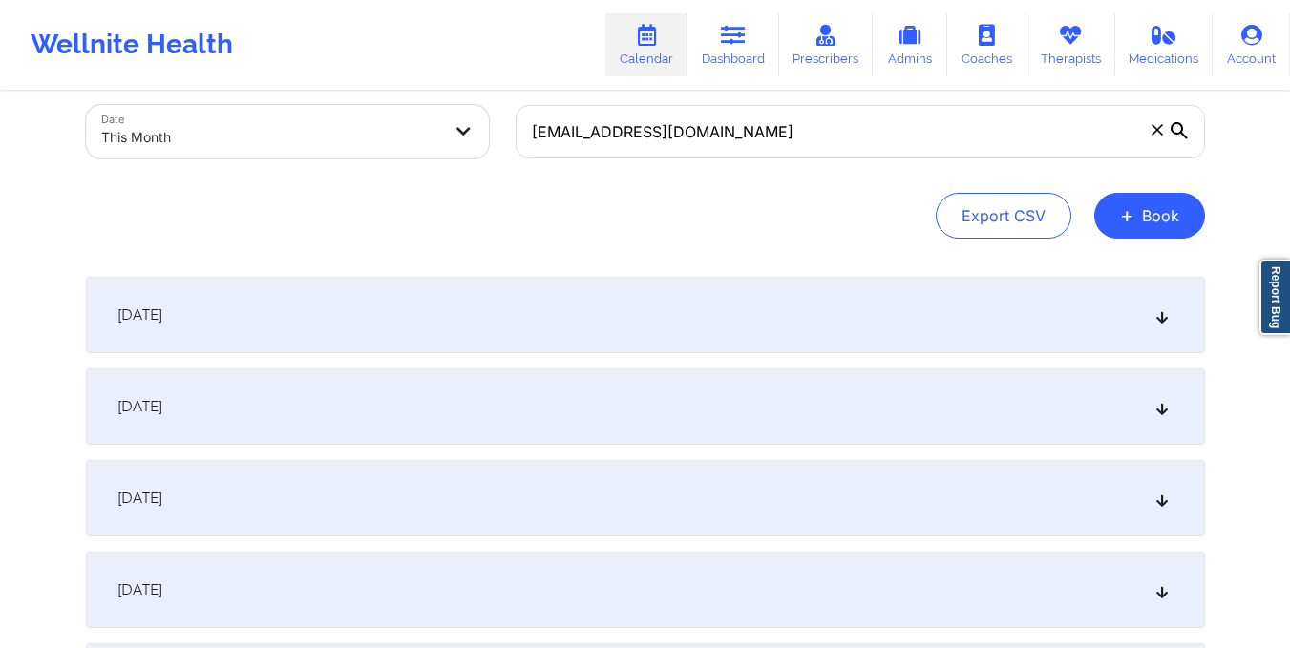
click at [861, 427] on div "[DATE]" at bounding box center [645, 407] width 1119 height 76
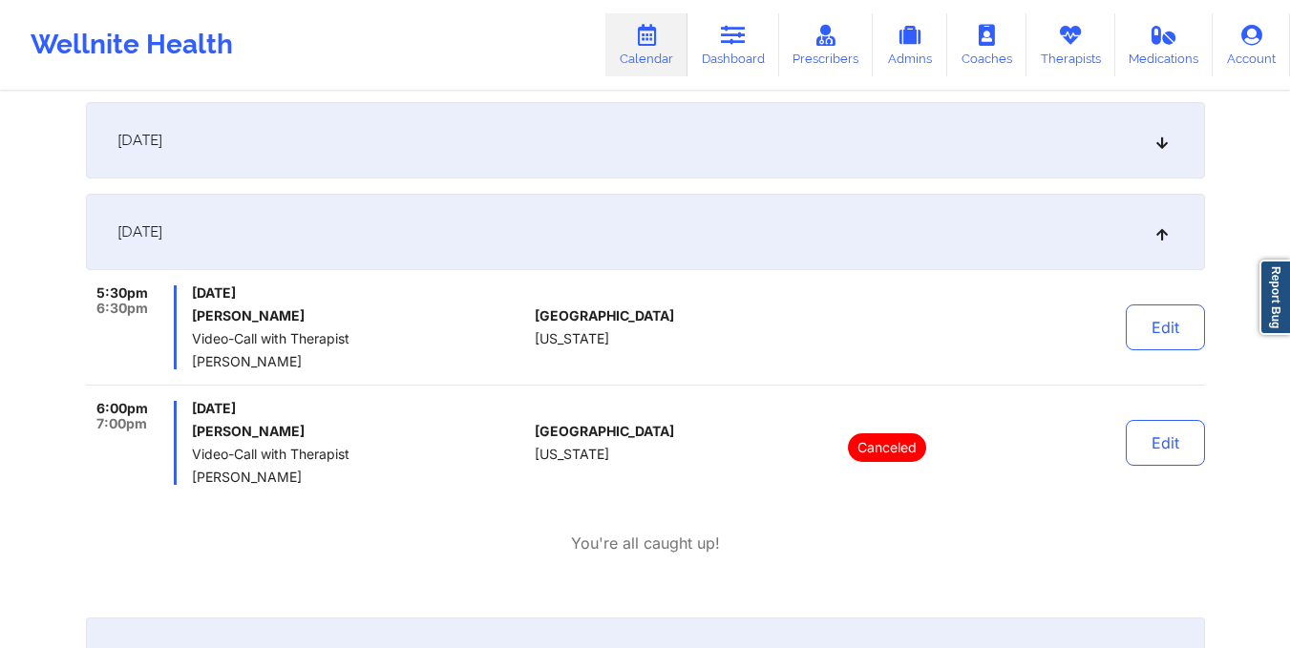
scroll to position [278, 0]
